Goal: Information Seeking & Learning: Learn about a topic

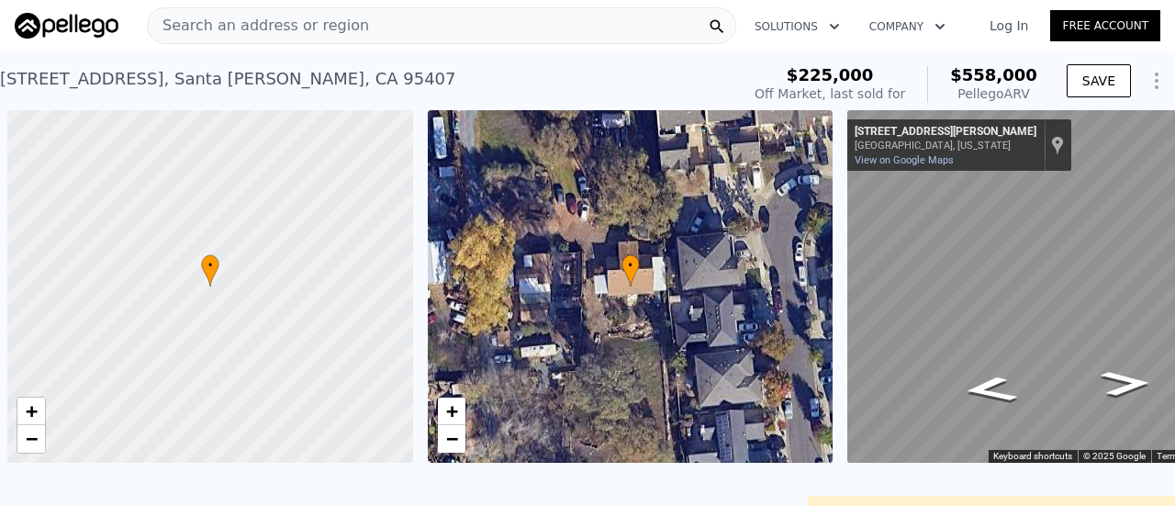
scroll to position [0, 7]
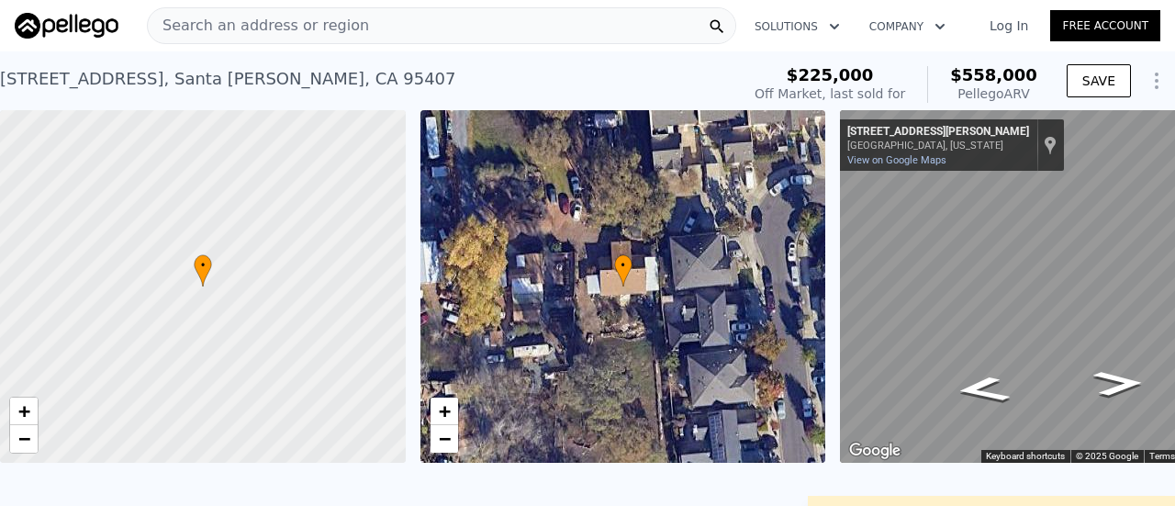
click at [294, 24] on span "Search an address or region" at bounding box center [258, 26] width 221 height 22
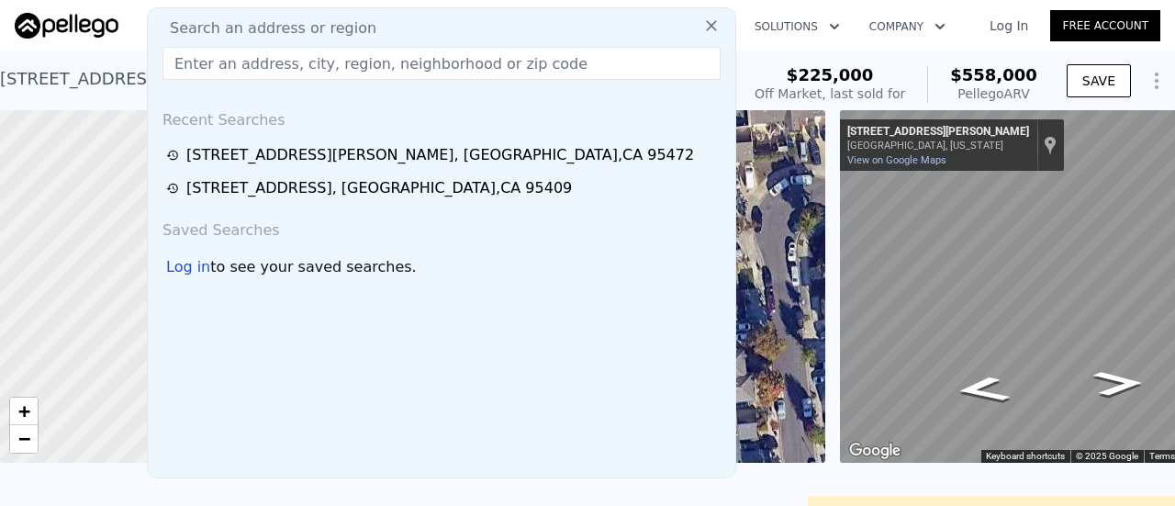
click at [308, 61] on input "text" at bounding box center [441, 63] width 558 height 33
paste input "[STREET_ADDRESS]"
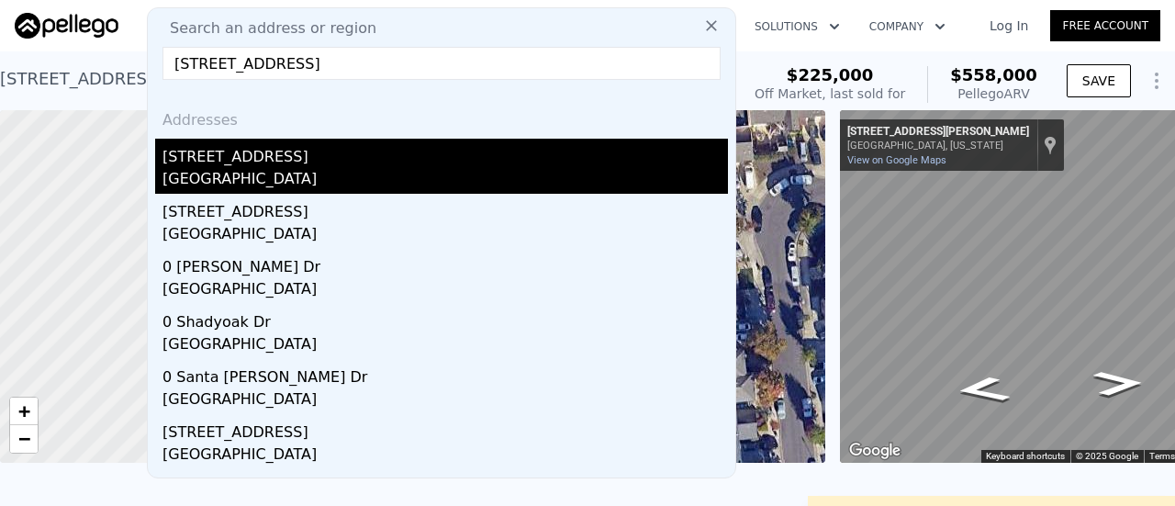
type input "[STREET_ADDRESS]"
click at [265, 179] on div "[GEOGRAPHIC_DATA]" at bounding box center [444, 181] width 565 height 26
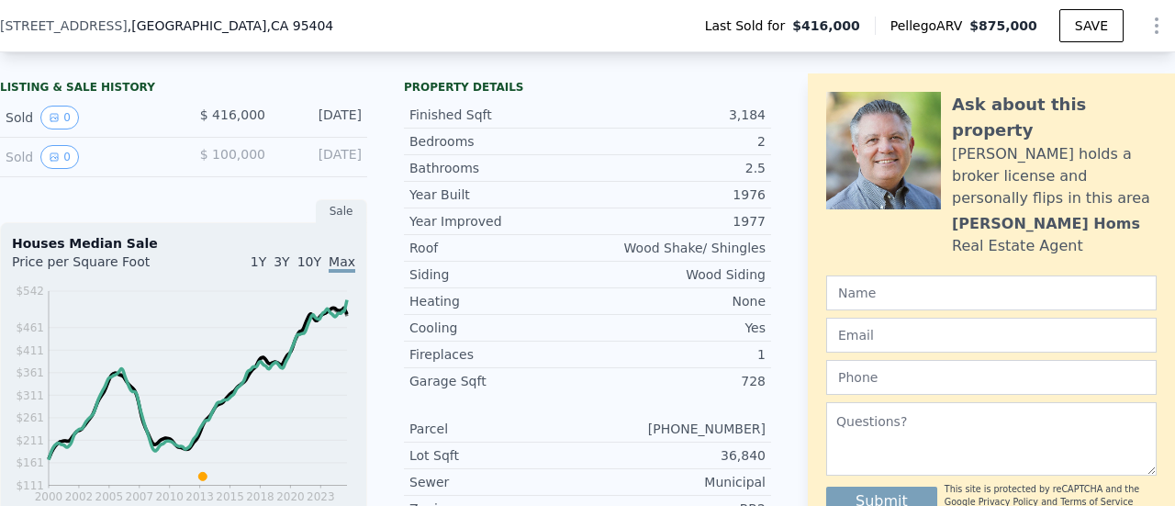
scroll to position [393, 0]
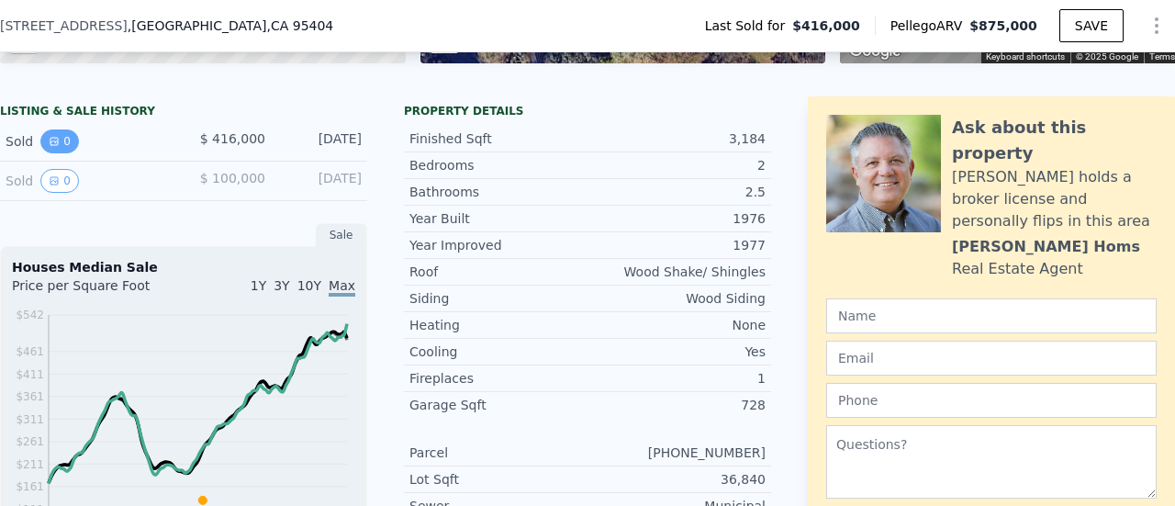
click at [42, 153] on button "0" at bounding box center [59, 141] width 39 height 24
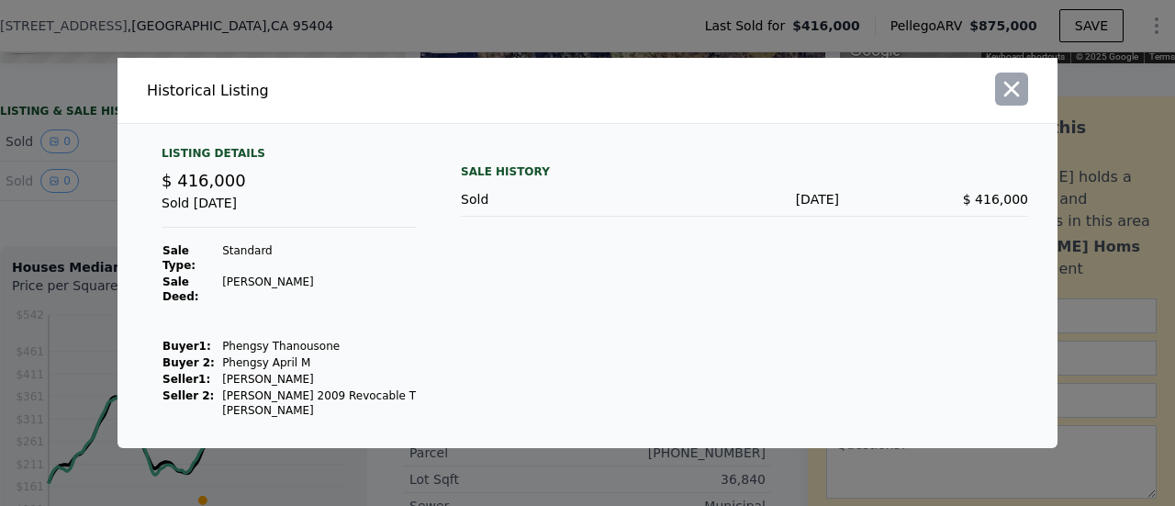
click at [1013, 97] on icon "button" at bounding box center [1012, 90] width 16 height 16
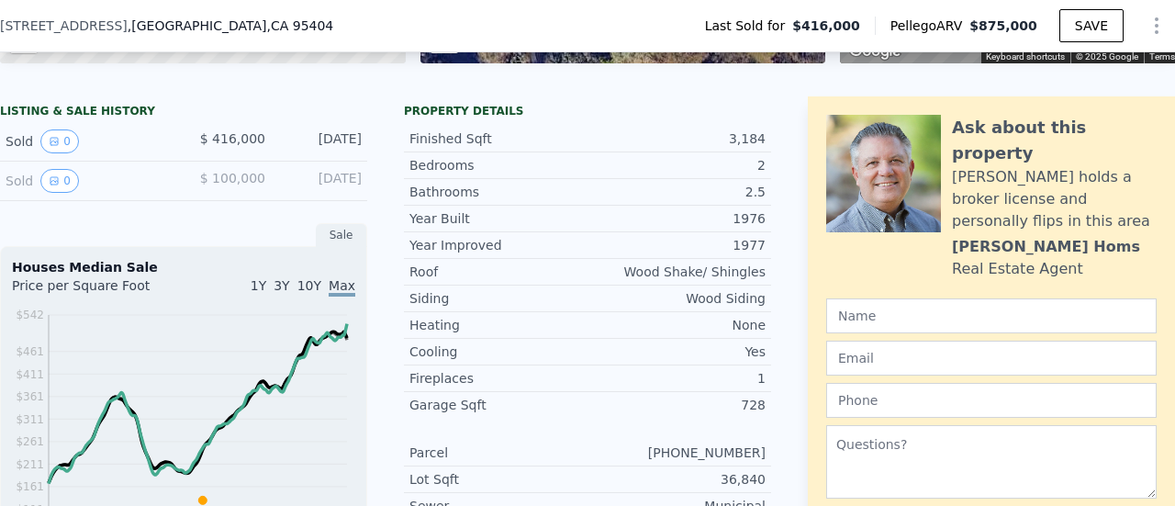
click at [72, 193] on div "Sold 0" at bounding box center [87, 181] width 163 height 24
click at [45, 193] on button "0" at bounding box center [59, 181] width 39 height 24
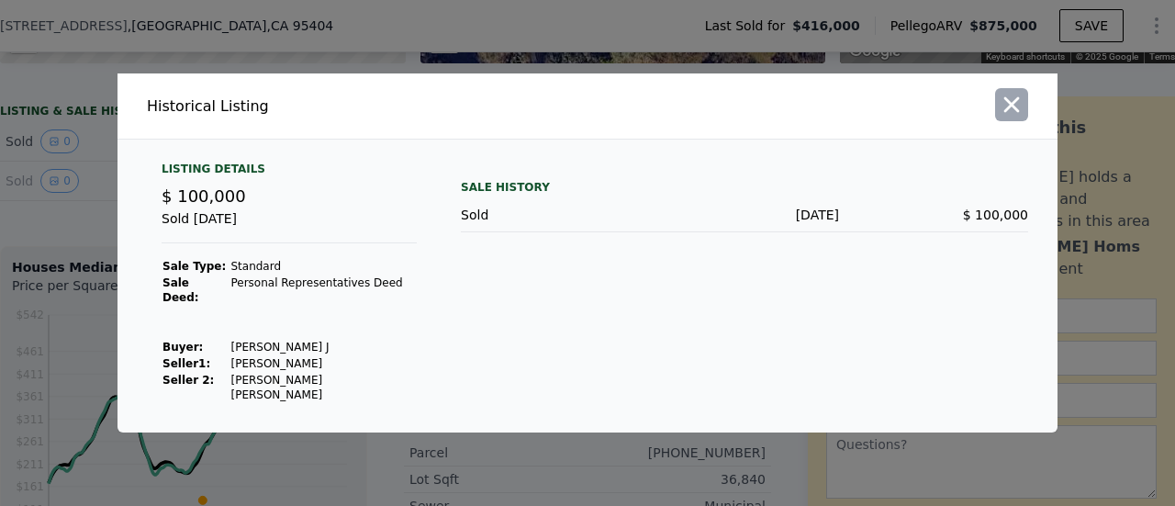
click at [1013, 115] on icon "button" at bounding box center [1011, 105] width 26 height 26
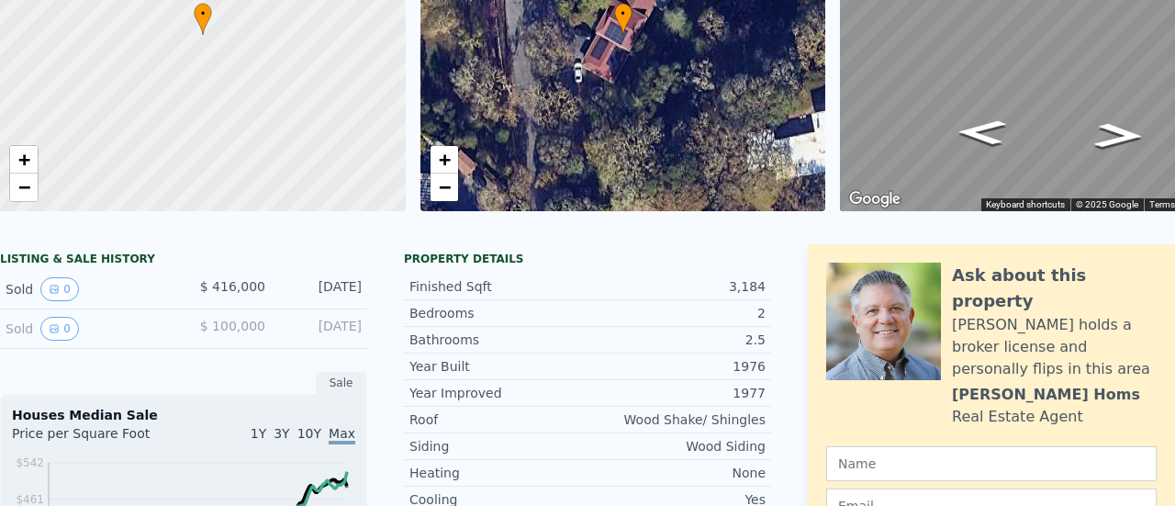
scroll to position [0, 0]
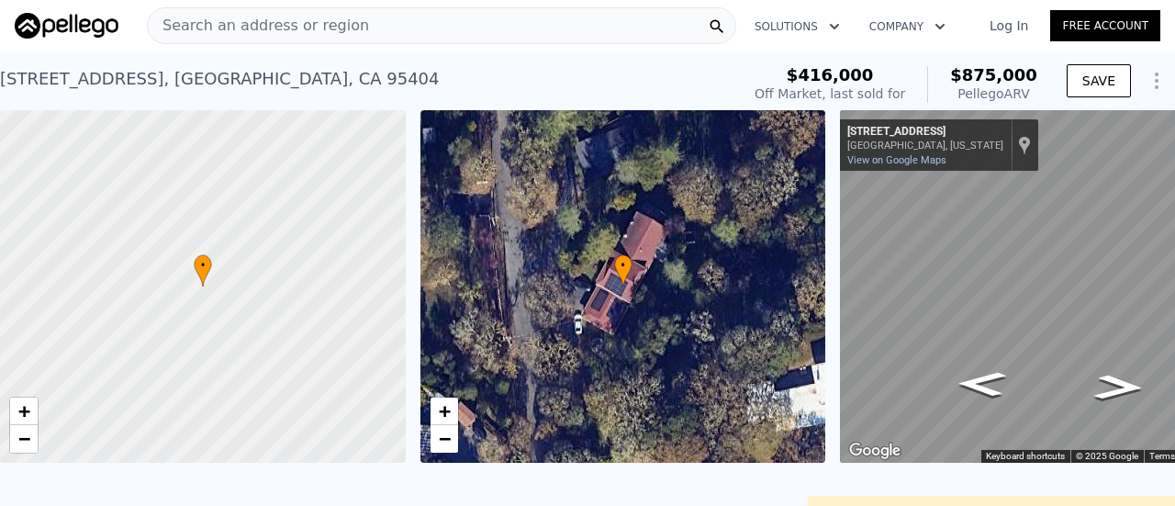
click at [327, 21] on span "Search an address or region" at bounding box center [258, 26] width 221 height 22
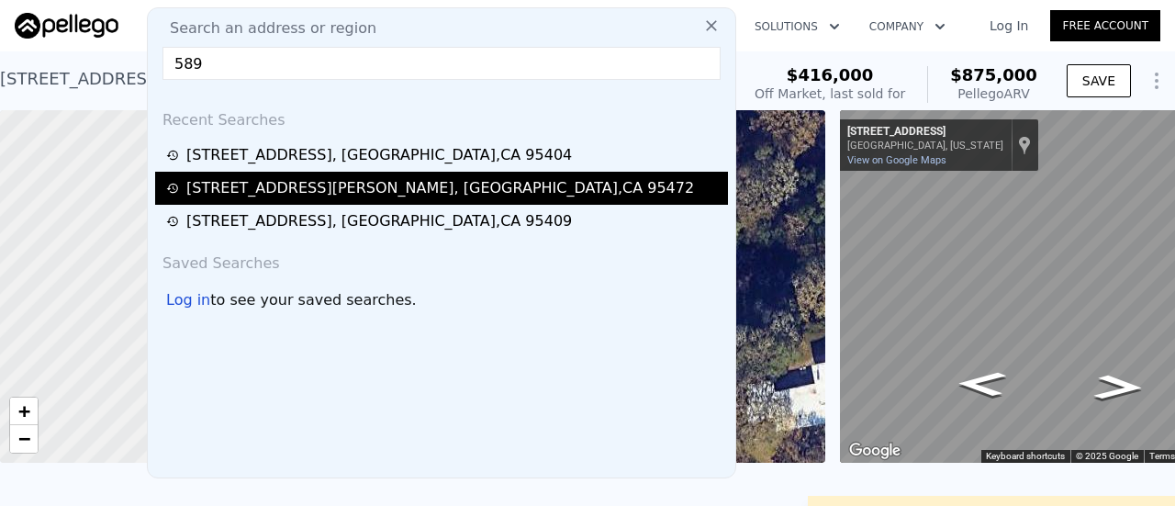
type input "589"
click at [291, 192] on div "[STREET_ADDRESS][PERSON_NAME]" at bounding box center [439, 188] width 507 height 22
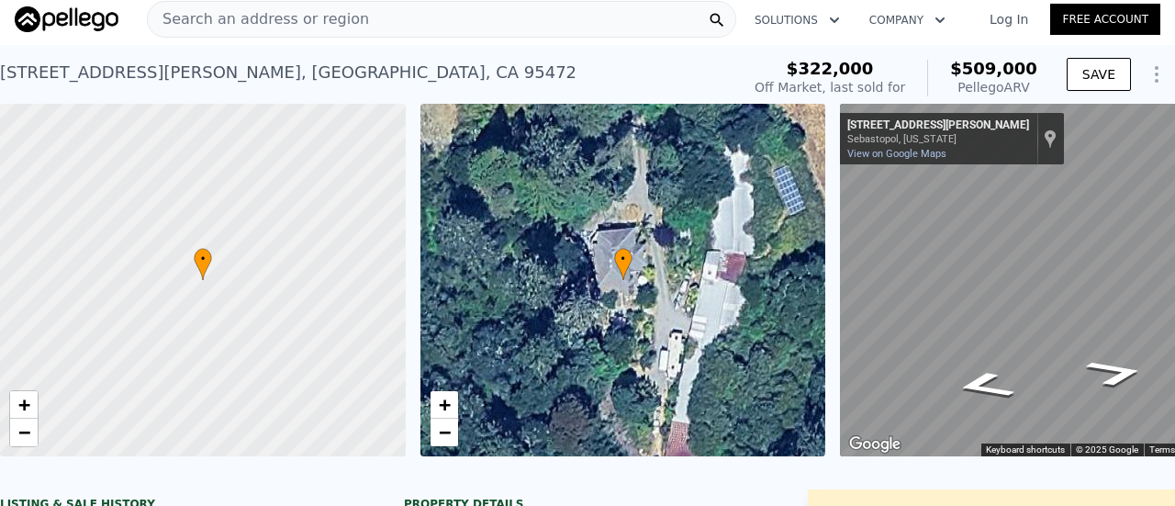
scroll to position [6, 0]
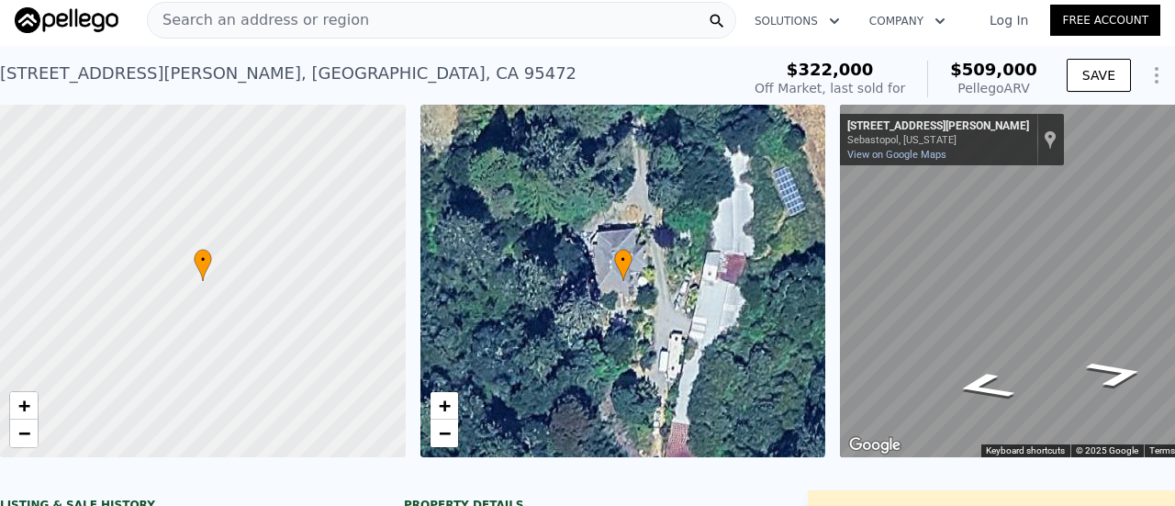
type input "4"
type input "3"
type input "2556"
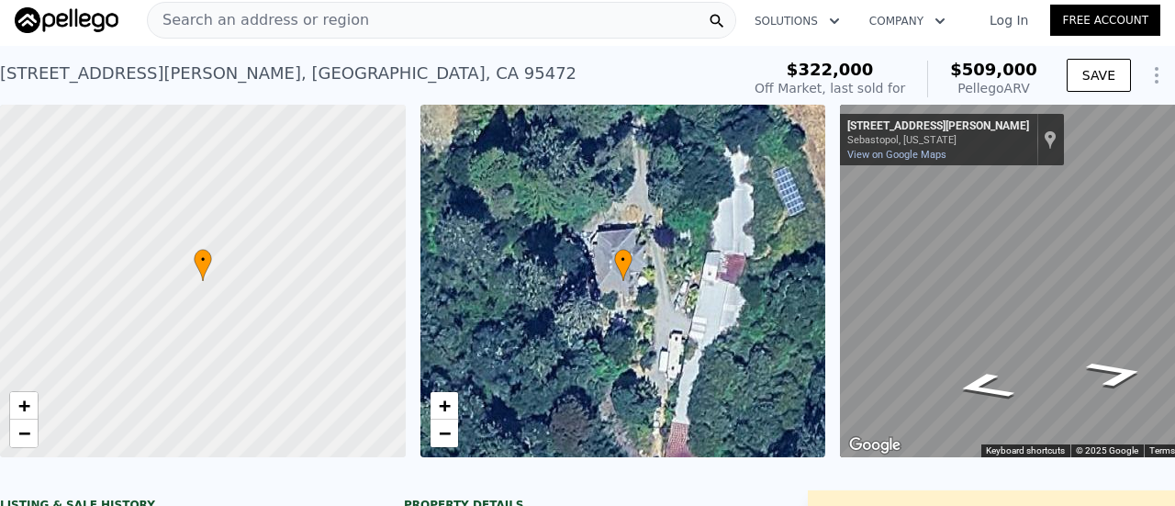
type input "2556"
type input "4407"
type input "$ 875,000"
type input "6"
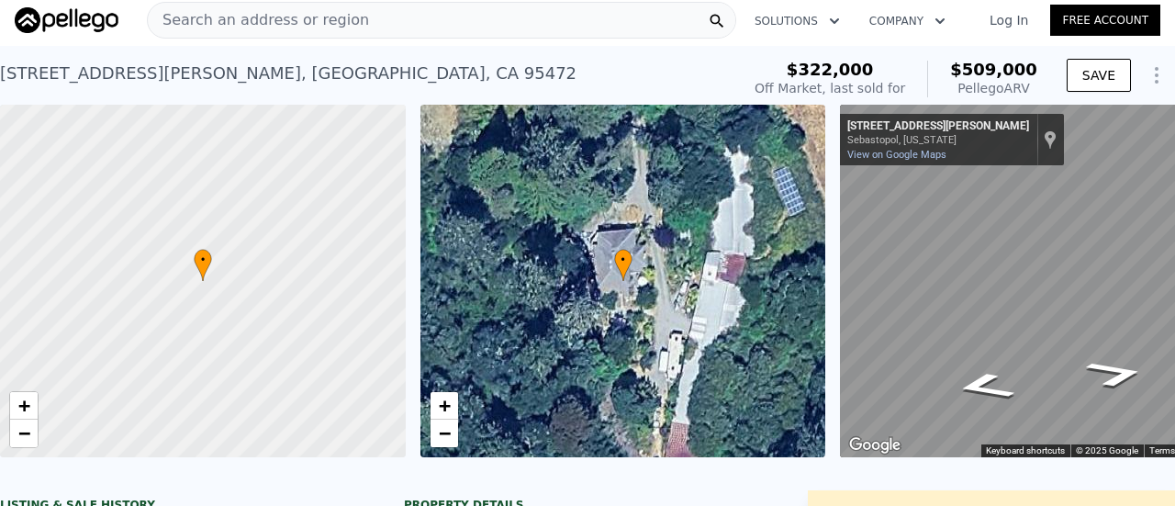
type input "$ 379,184"
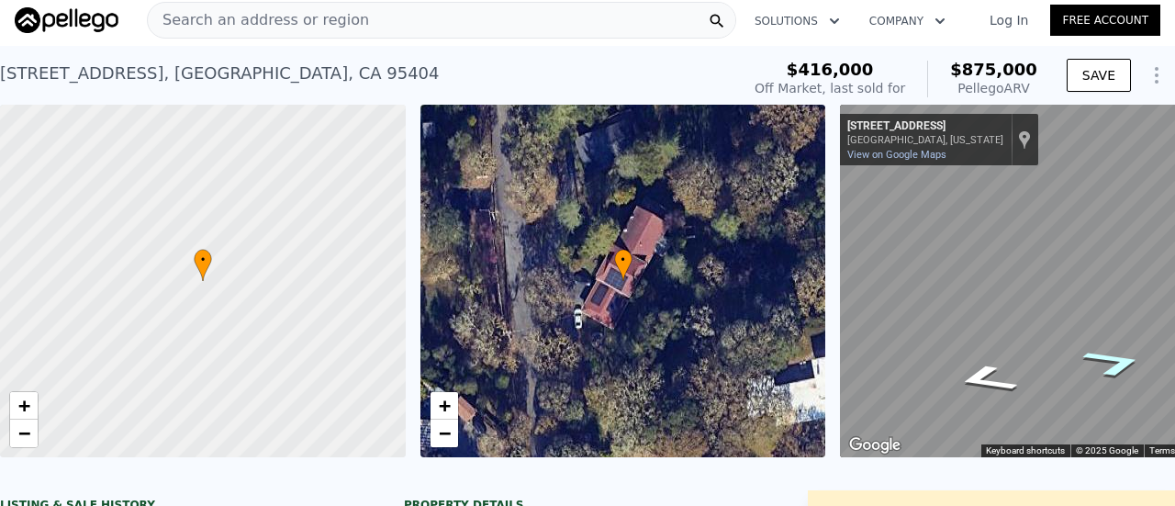
click at [1099, 353] on icon "Go South, Holland Dr" at bounding box center [1113, 361] width 117 height 43
